Goal: Transaction & Acquisition: Purchase product/service

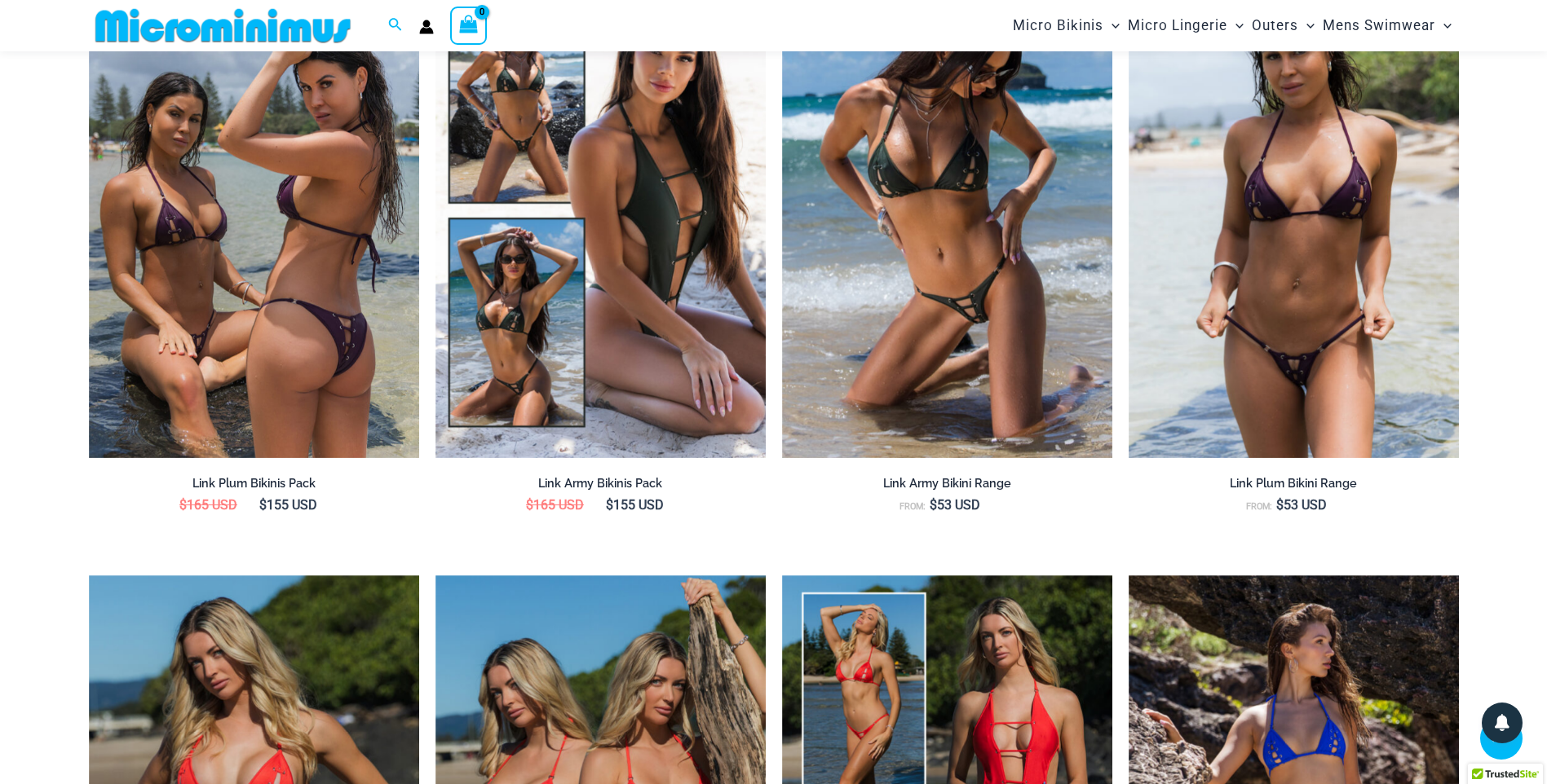
scroll to position [2000, 0]
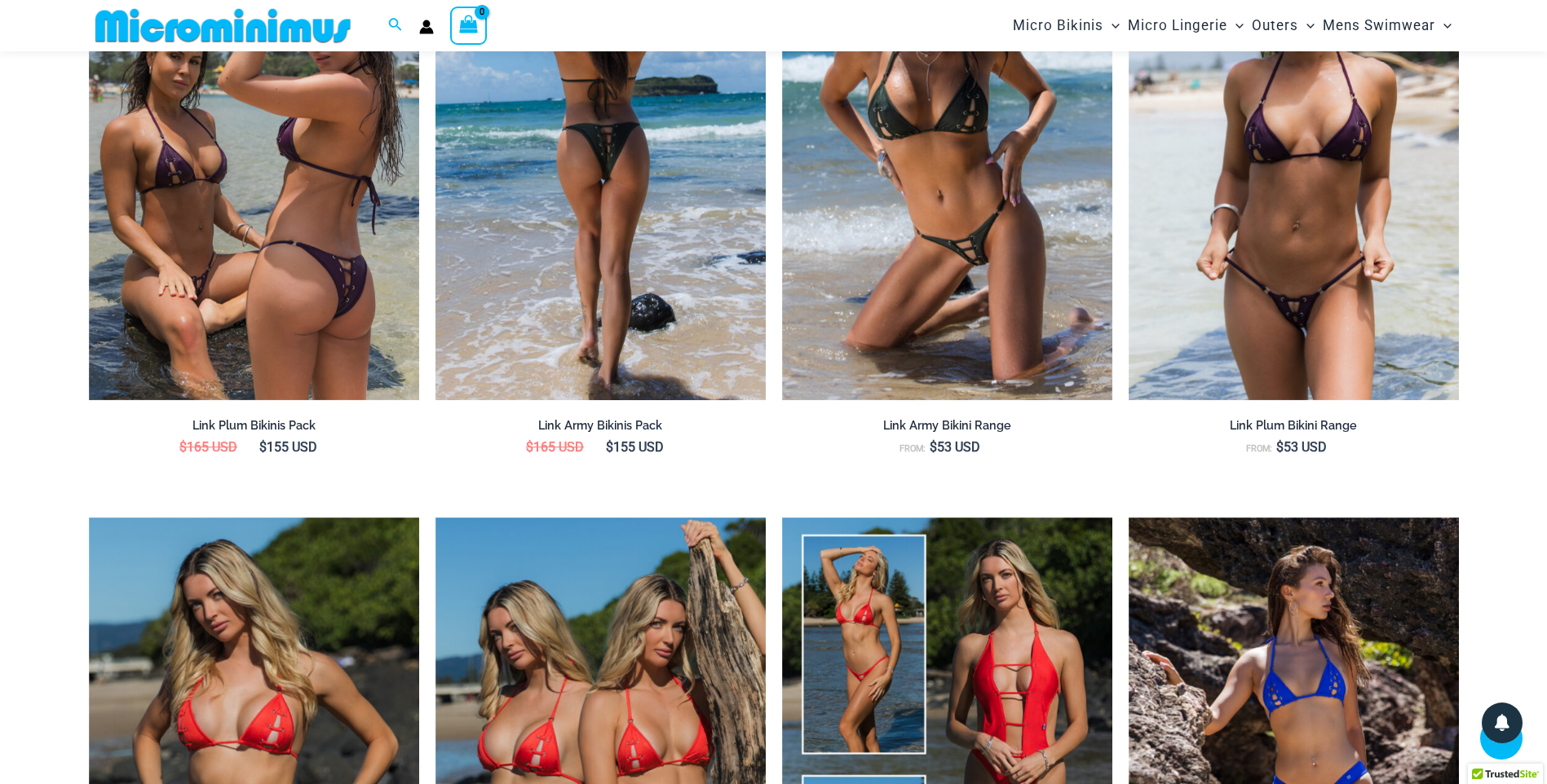
click at [737, 355] on img at bounding box center [600, 153] width 331 height 496
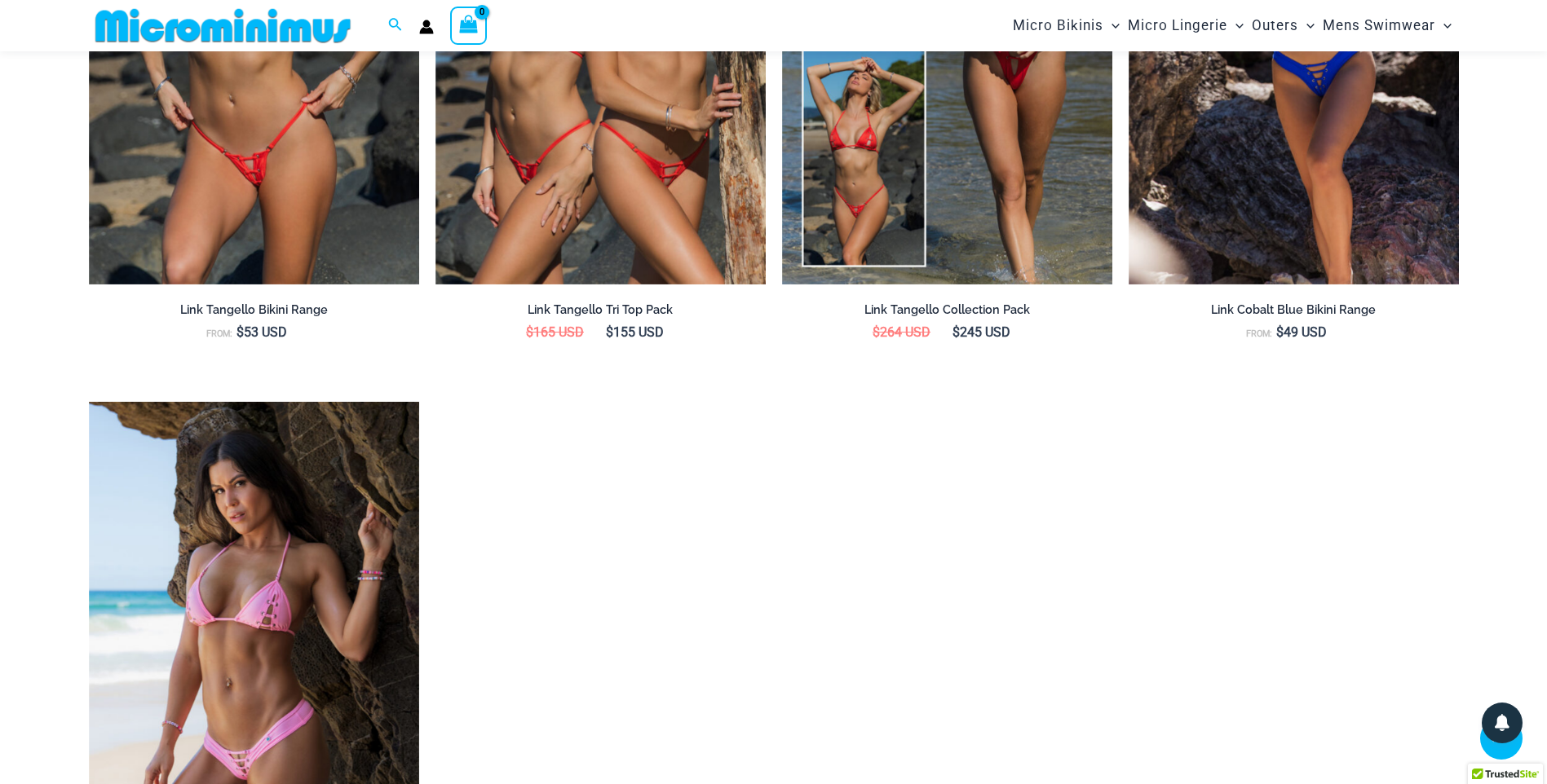
scroll to position [2815, 0]
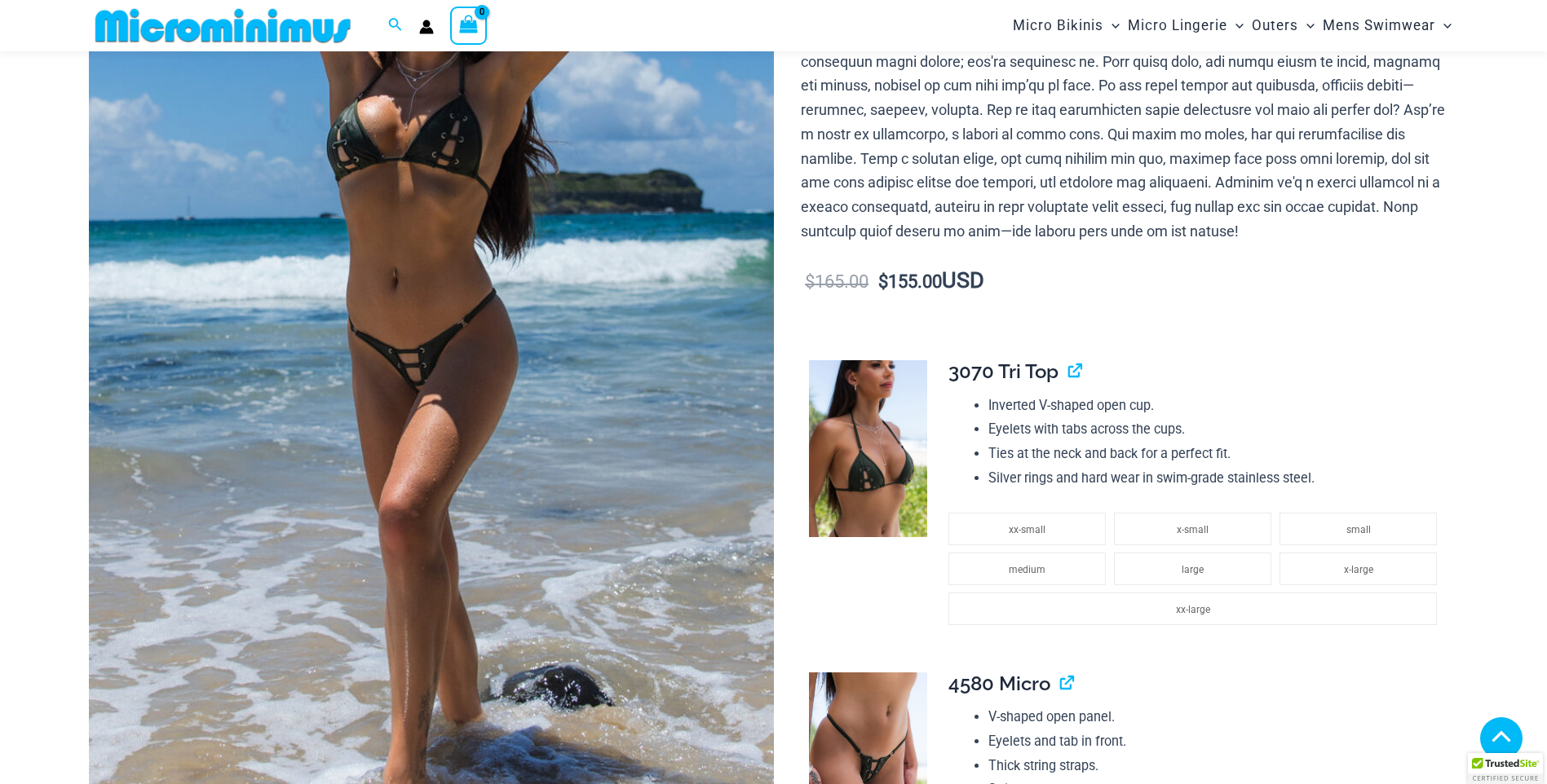
scroll to position [299, 0]
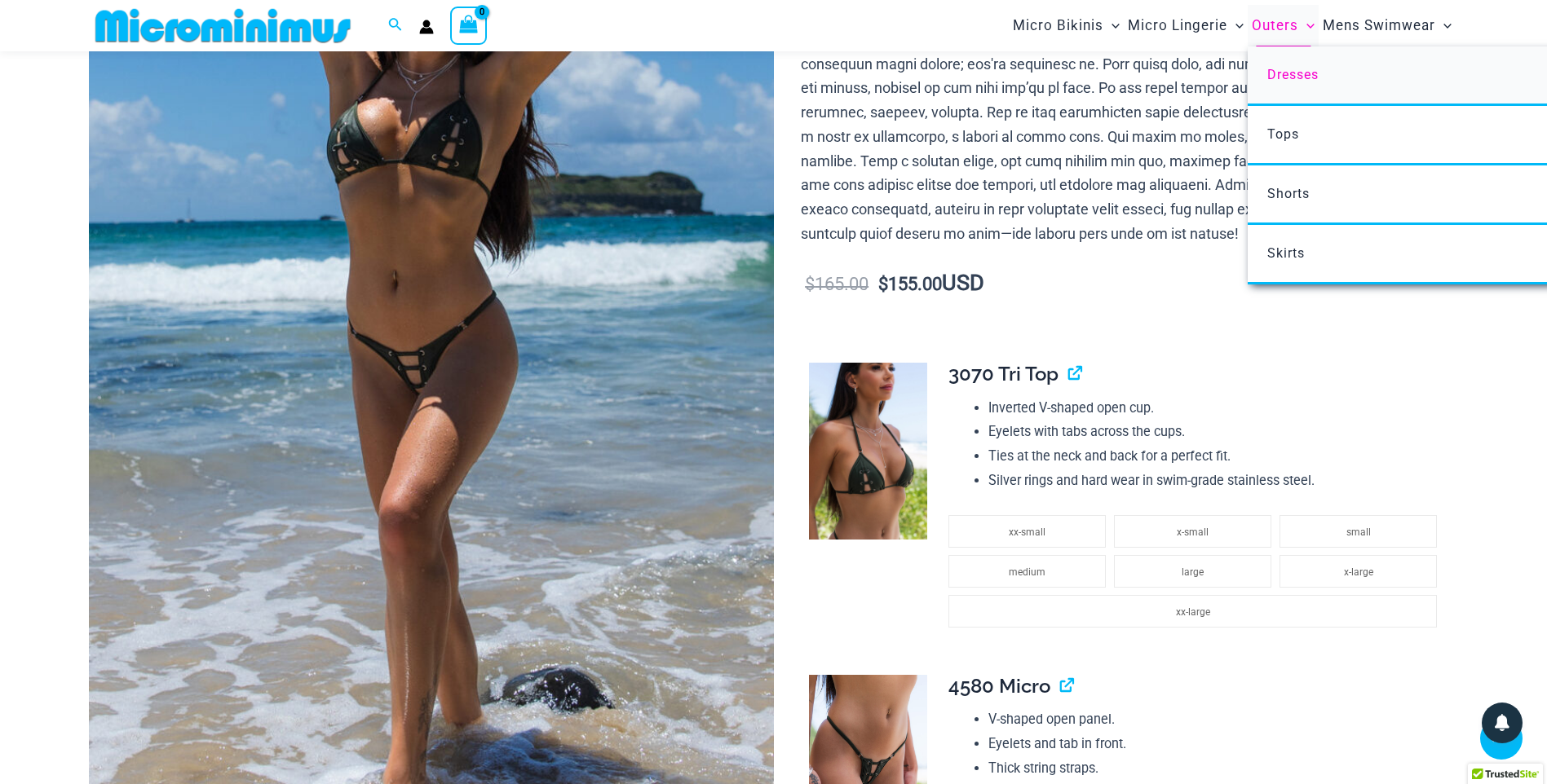
click at [1279, 68] on span "Dresses" at bounding box center [1293, 74] width 52 height 16
